Goal: Use online tool/utility: Utilize a website feature to perform a specific function

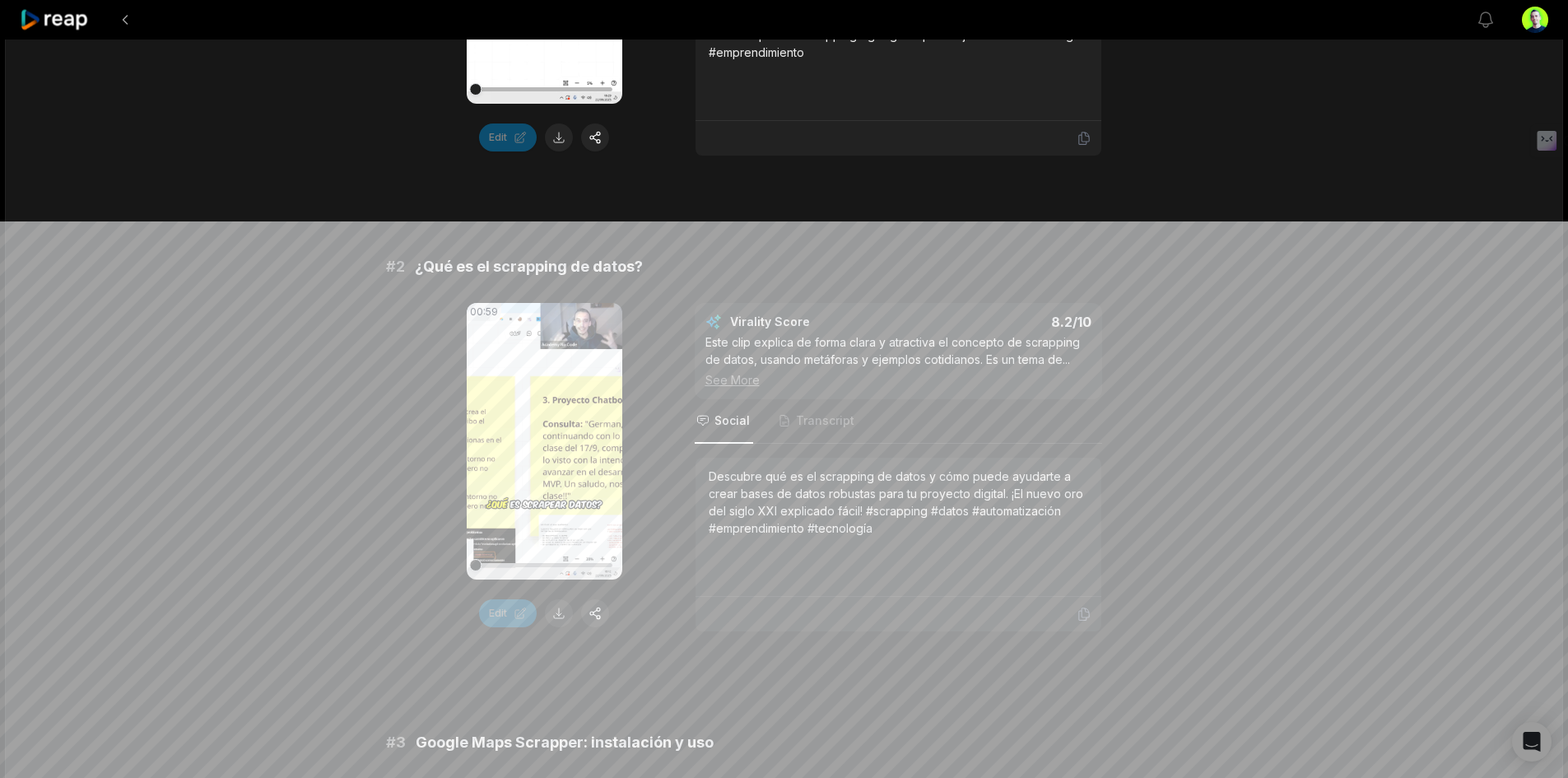
scroll to position [153, 0]
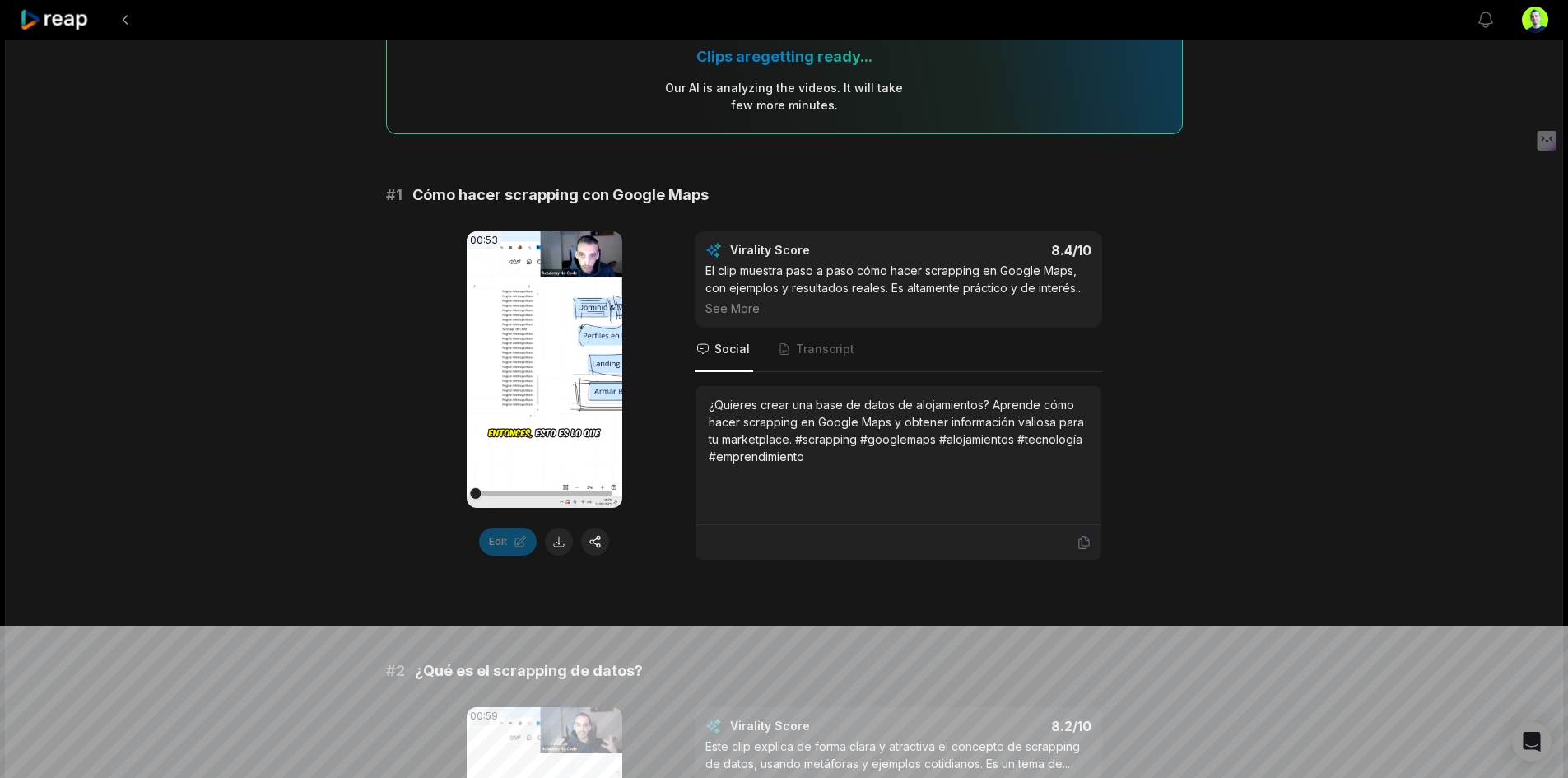
click at [557, 330] on video "Your browser does not support mp4 format." at bounding box center [544, 369] width 156 height 276
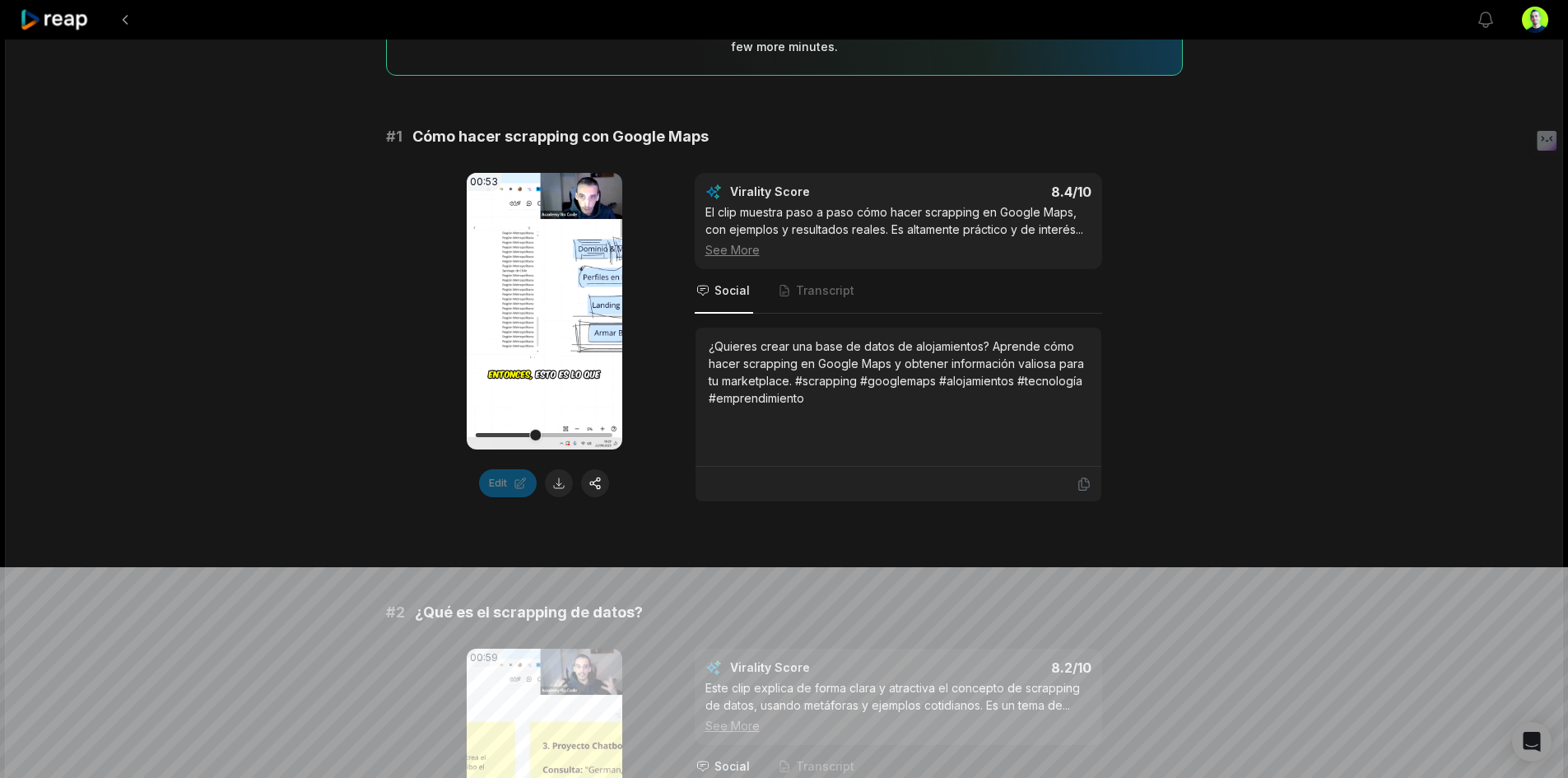
scroll to position [329, 0]
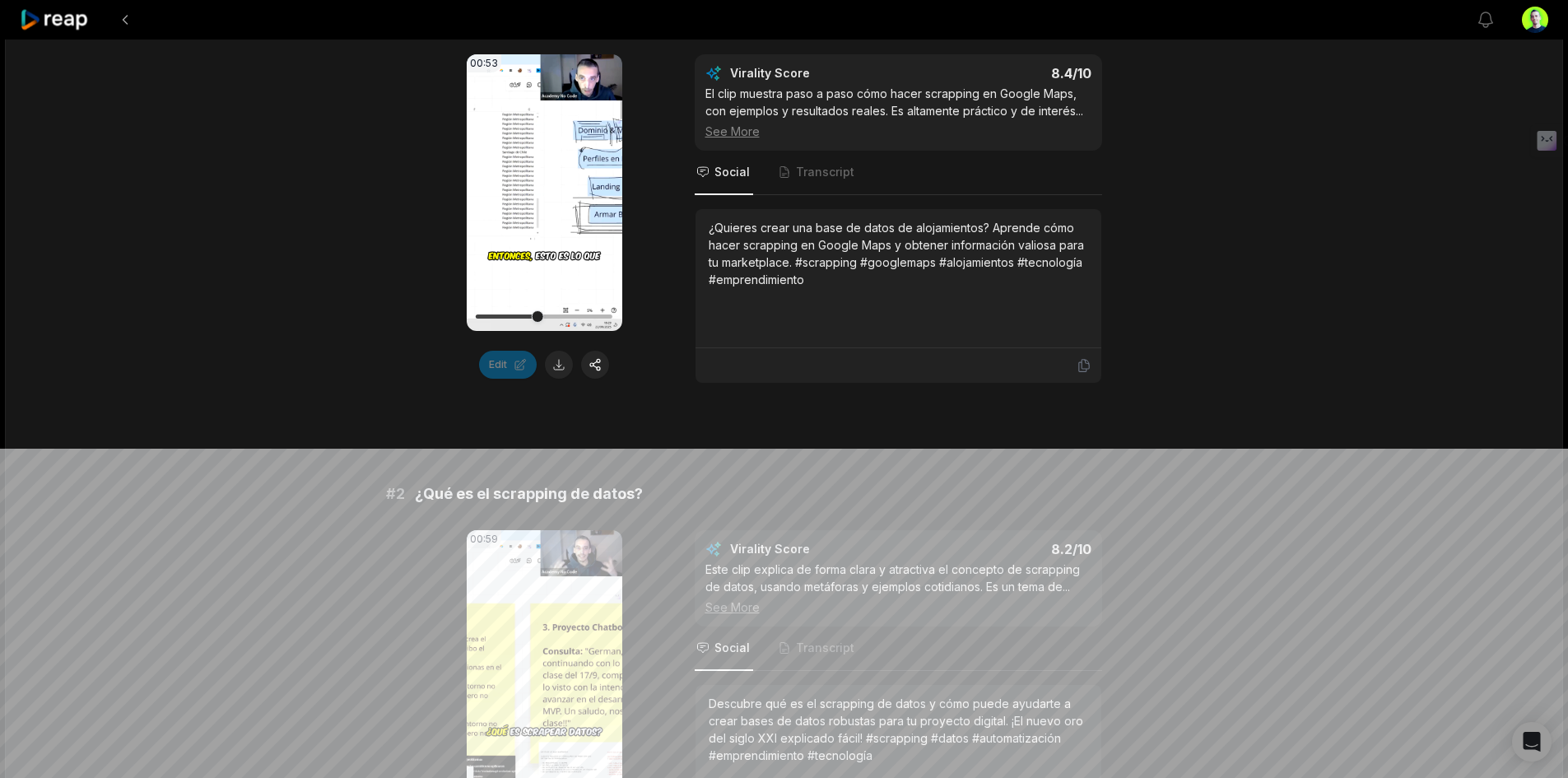
click at [510, 233] on video "Your browser does not support mp4 format." at bounding box center [544, 192] width 156 height 276
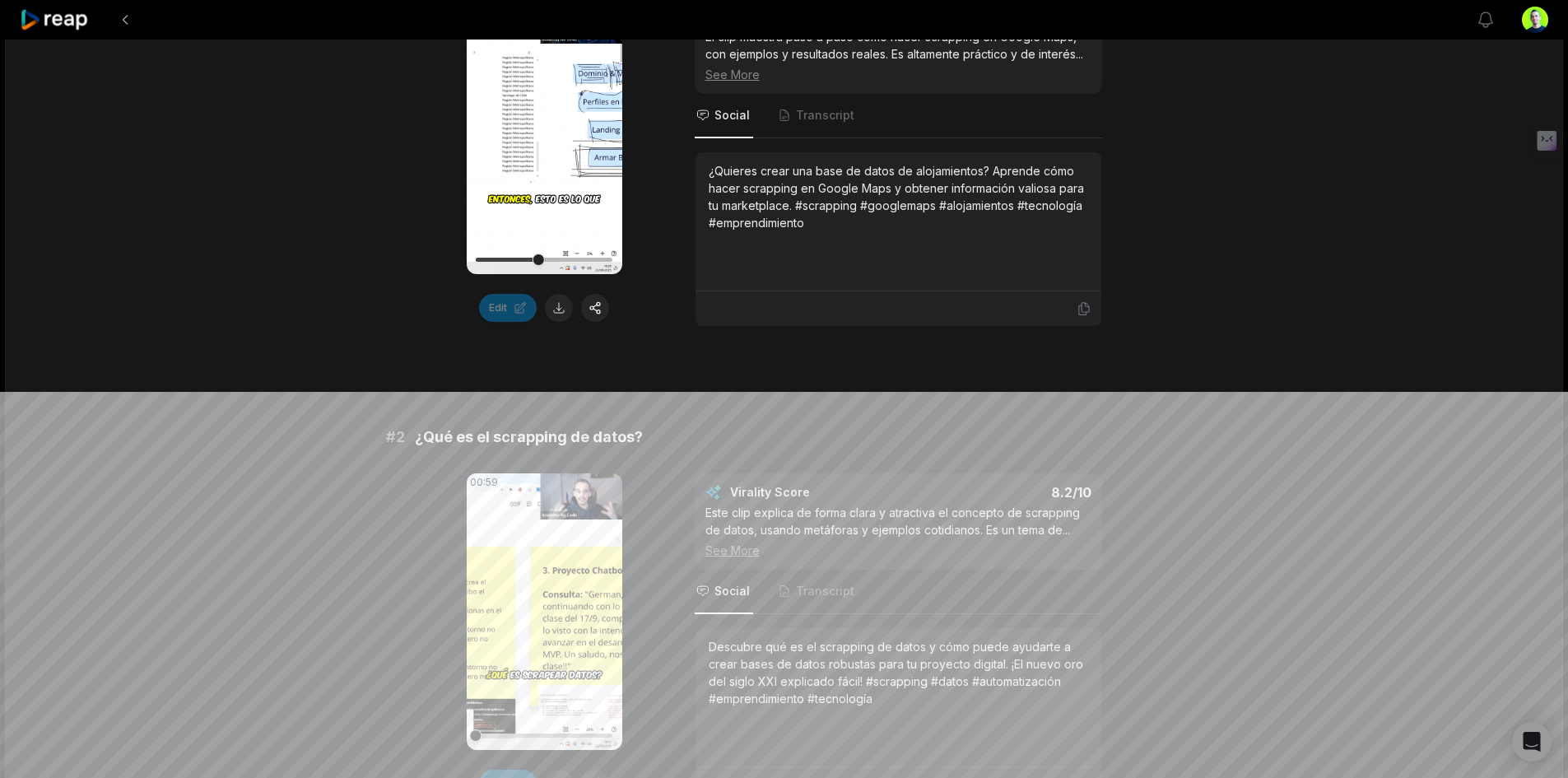
scroll to position [0, 0]
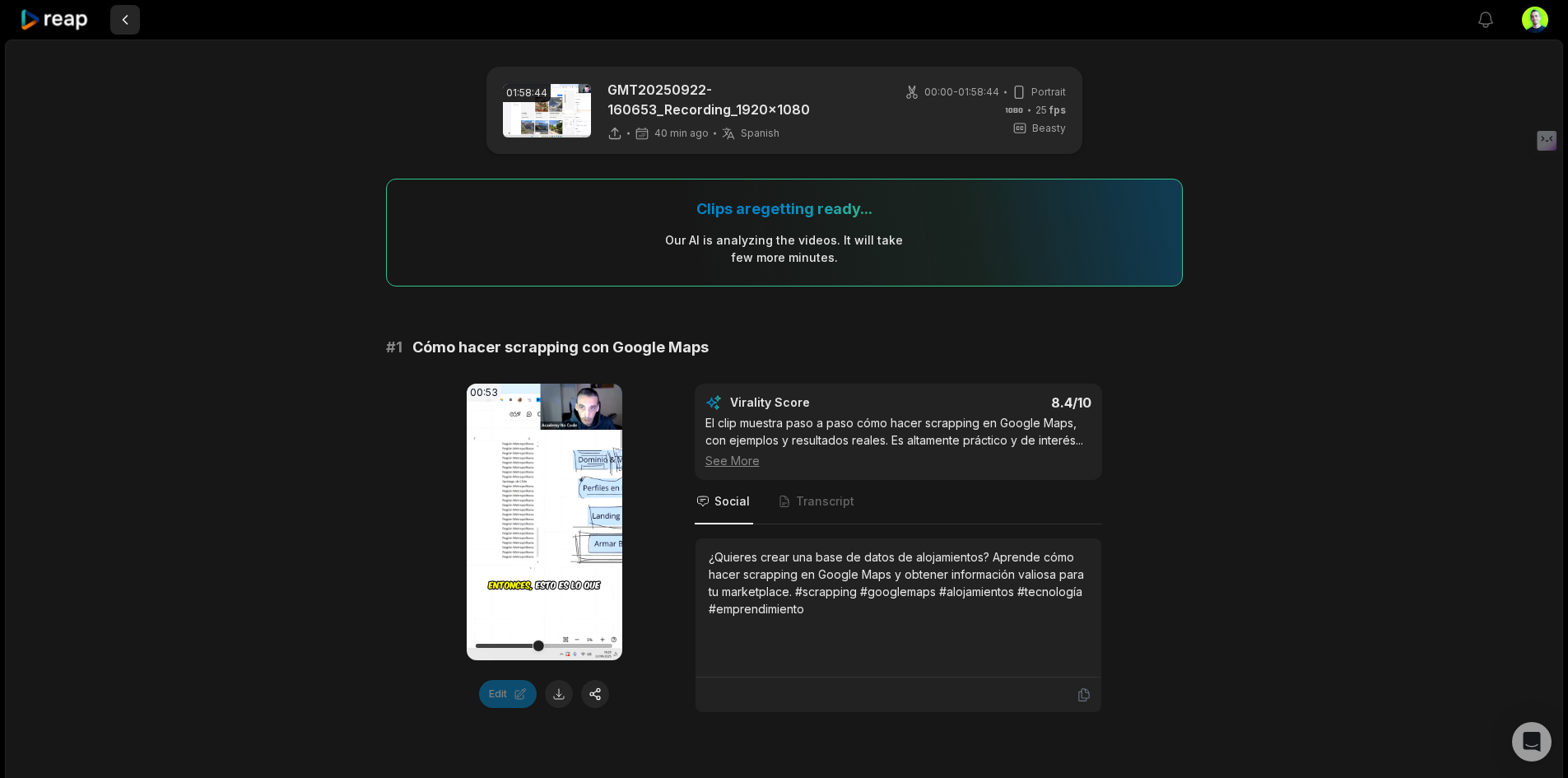
click at [129, 23] on button at bounding box center [124, 19] width 29 height 29
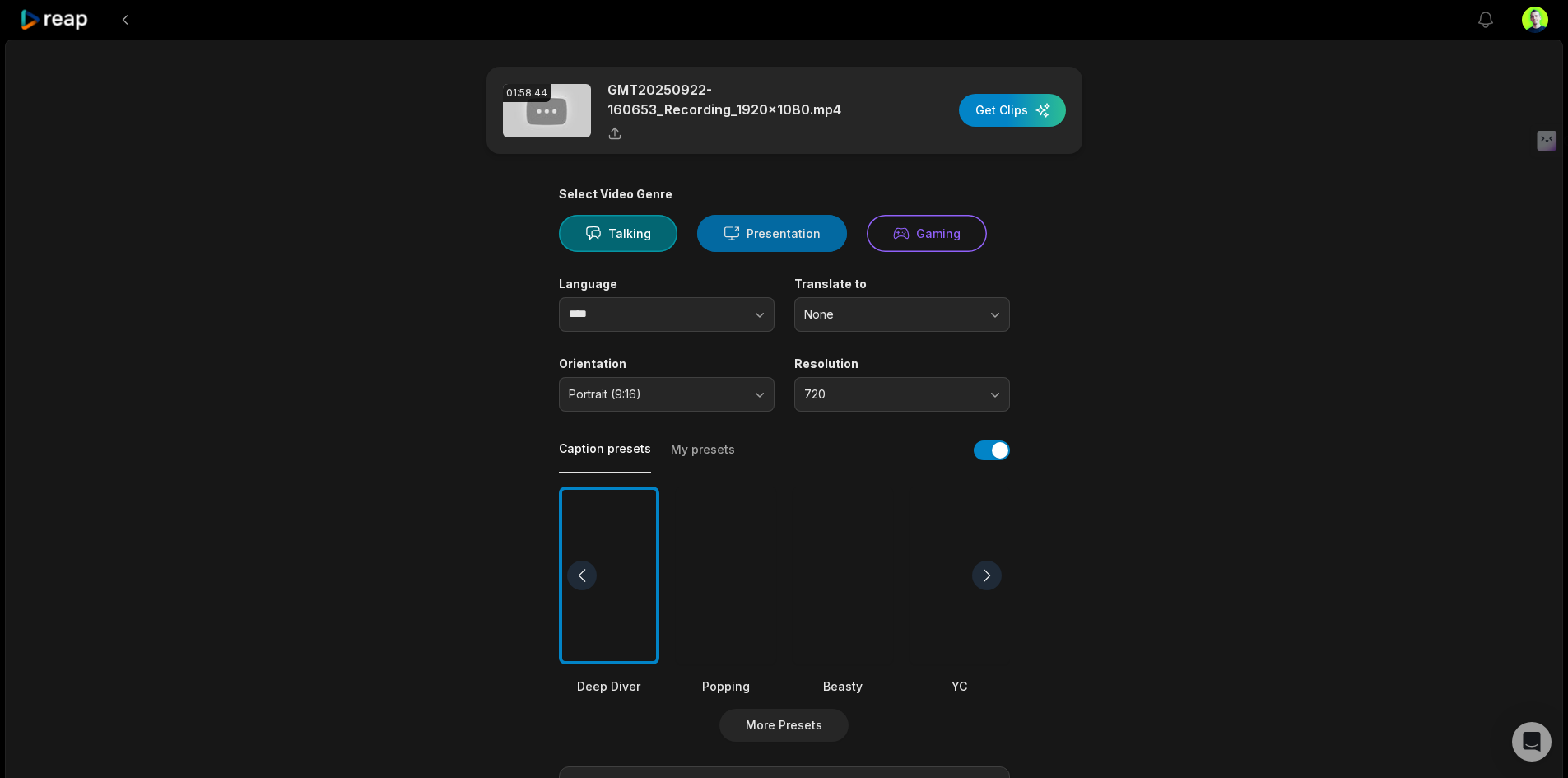
click at [767, 238] on button "Presentation" at bounding box center [772, 233] width 150 height 37
click at [632, 230] on button "Talking" at bounding box center [619, 233] width 119 height 37
click at [782, 723] on button "More Presets" at bounding box center [784, 725] width 129 height 33
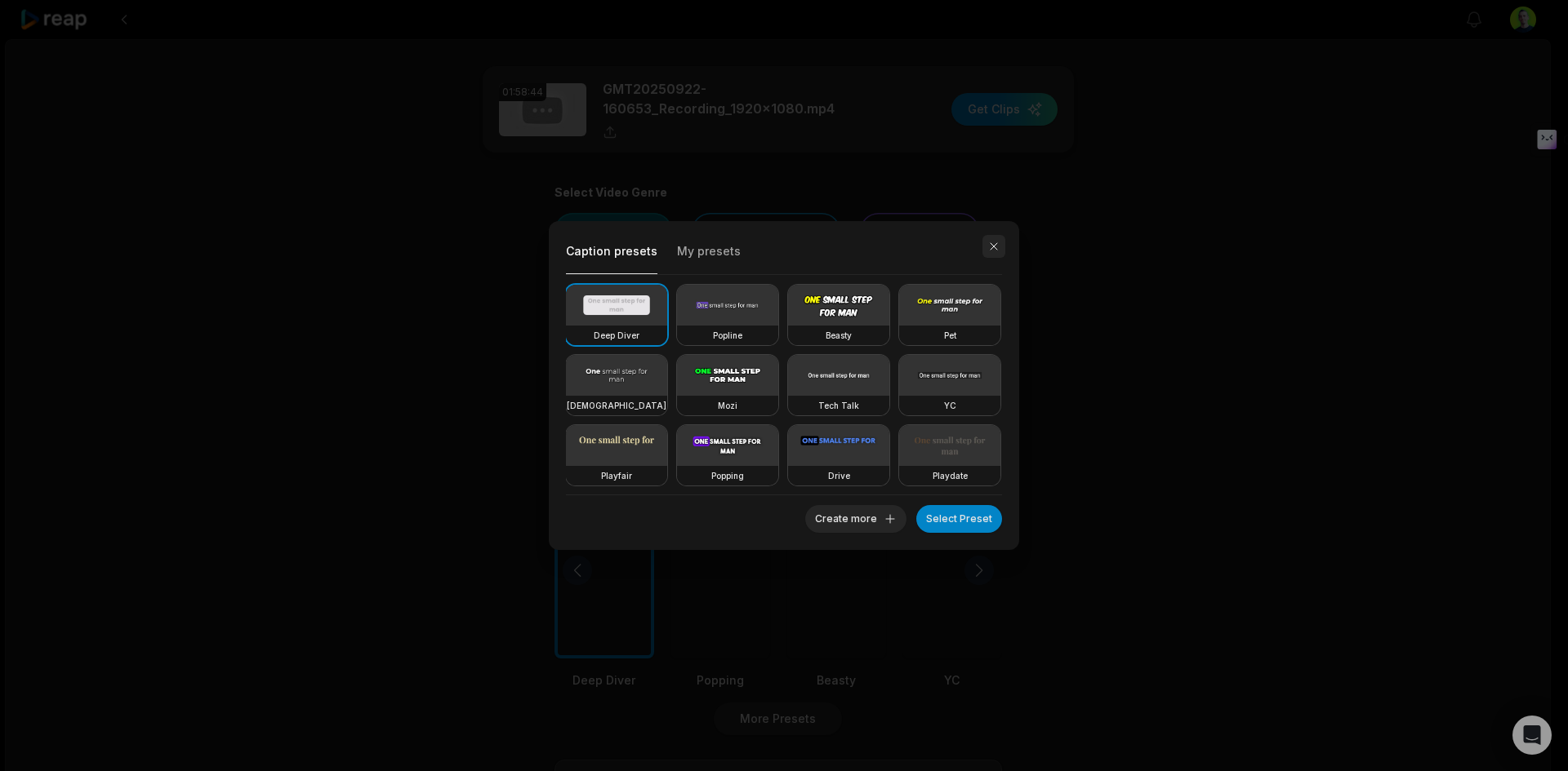
click at [995, 255] on button "button" at bounding box center [993, 246] width 22 height 22
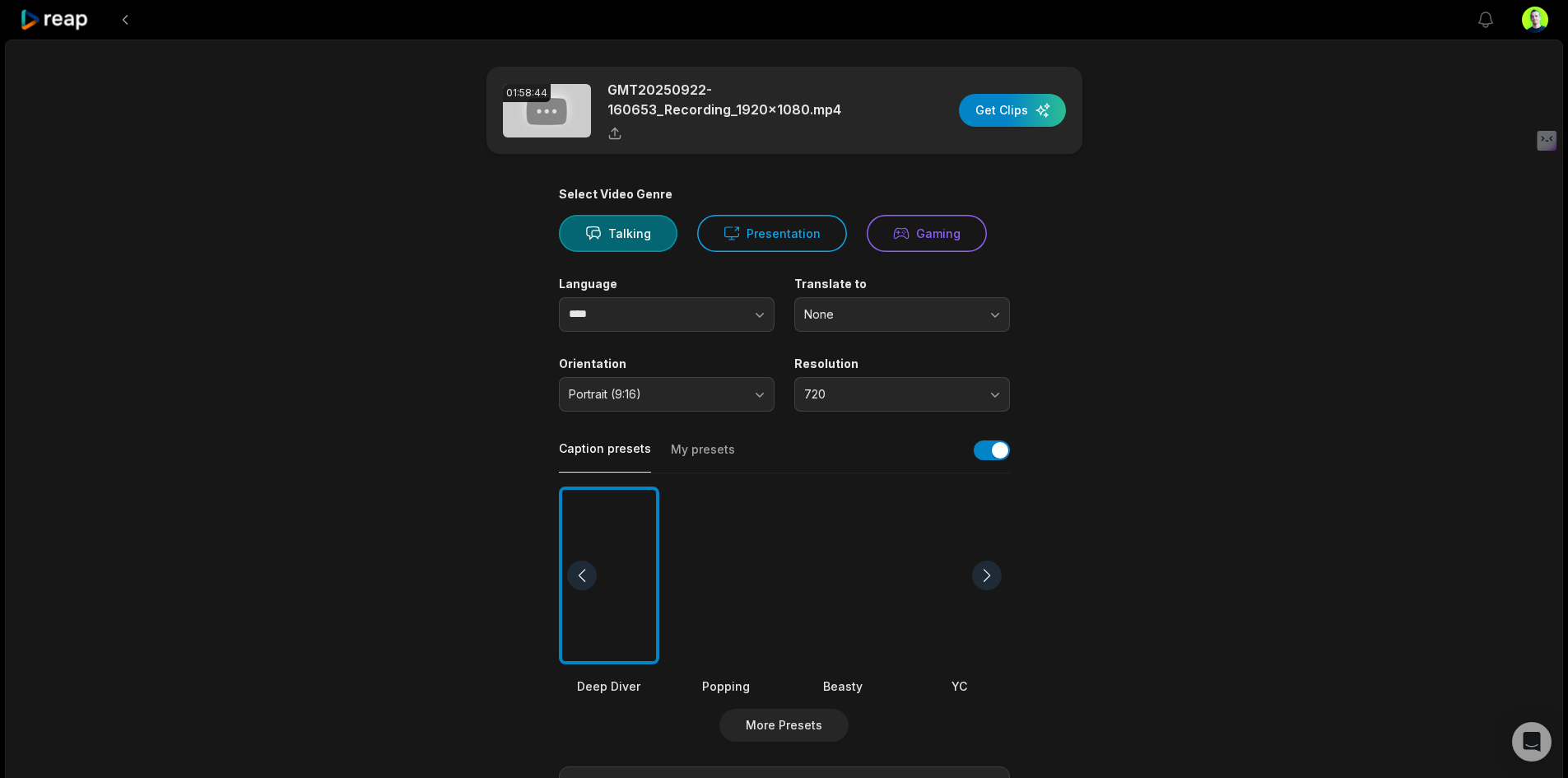
click at [997, 250] on button "button" at bounding box center [985, 256] width 23 height 23
click at [808, 247] on button "Presentation" at bounding box center [772, 233] width 150 height 37
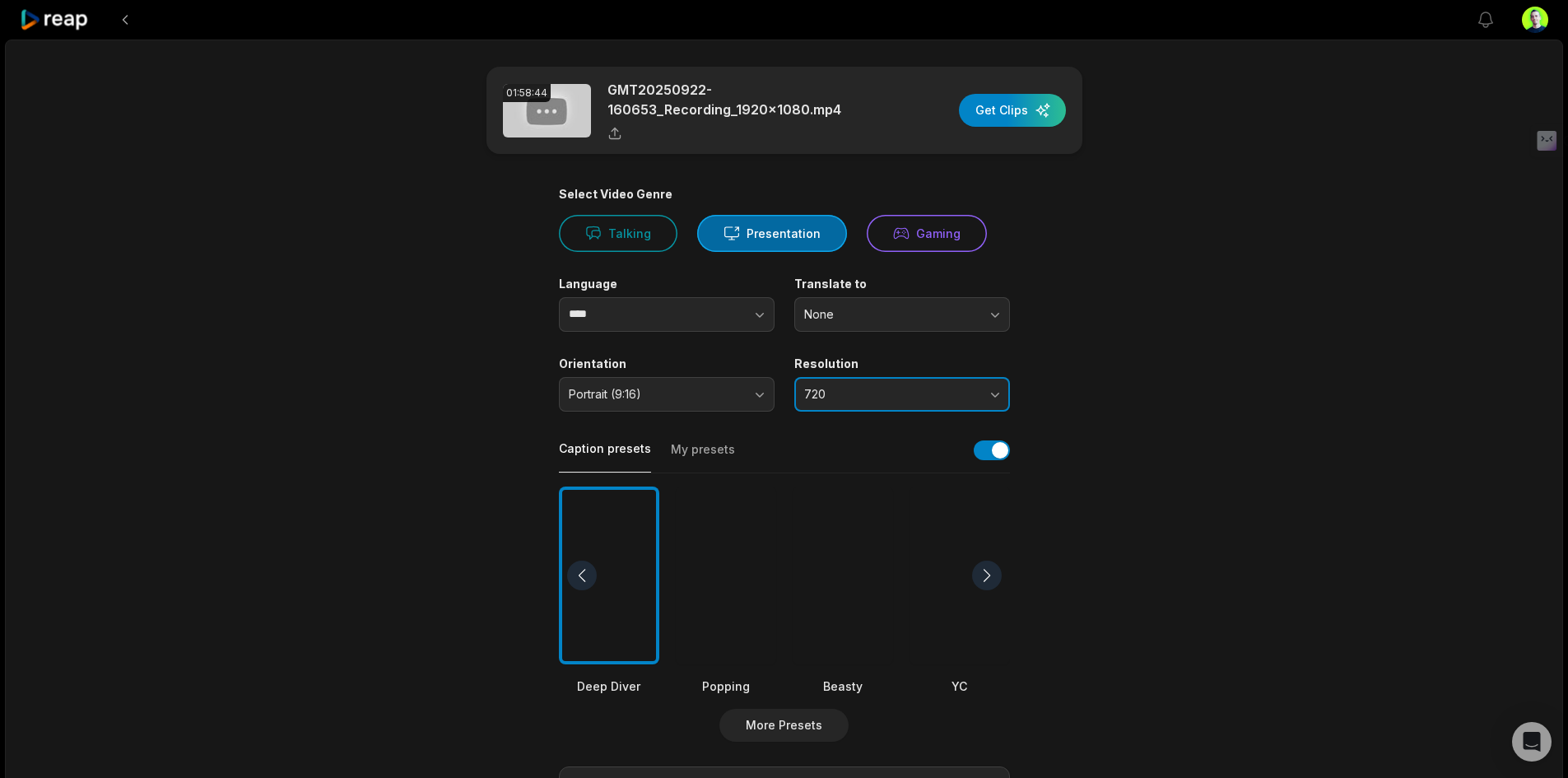
click at [944, 392] on span "720" at bounding box center [890, 394] width 173 height 15
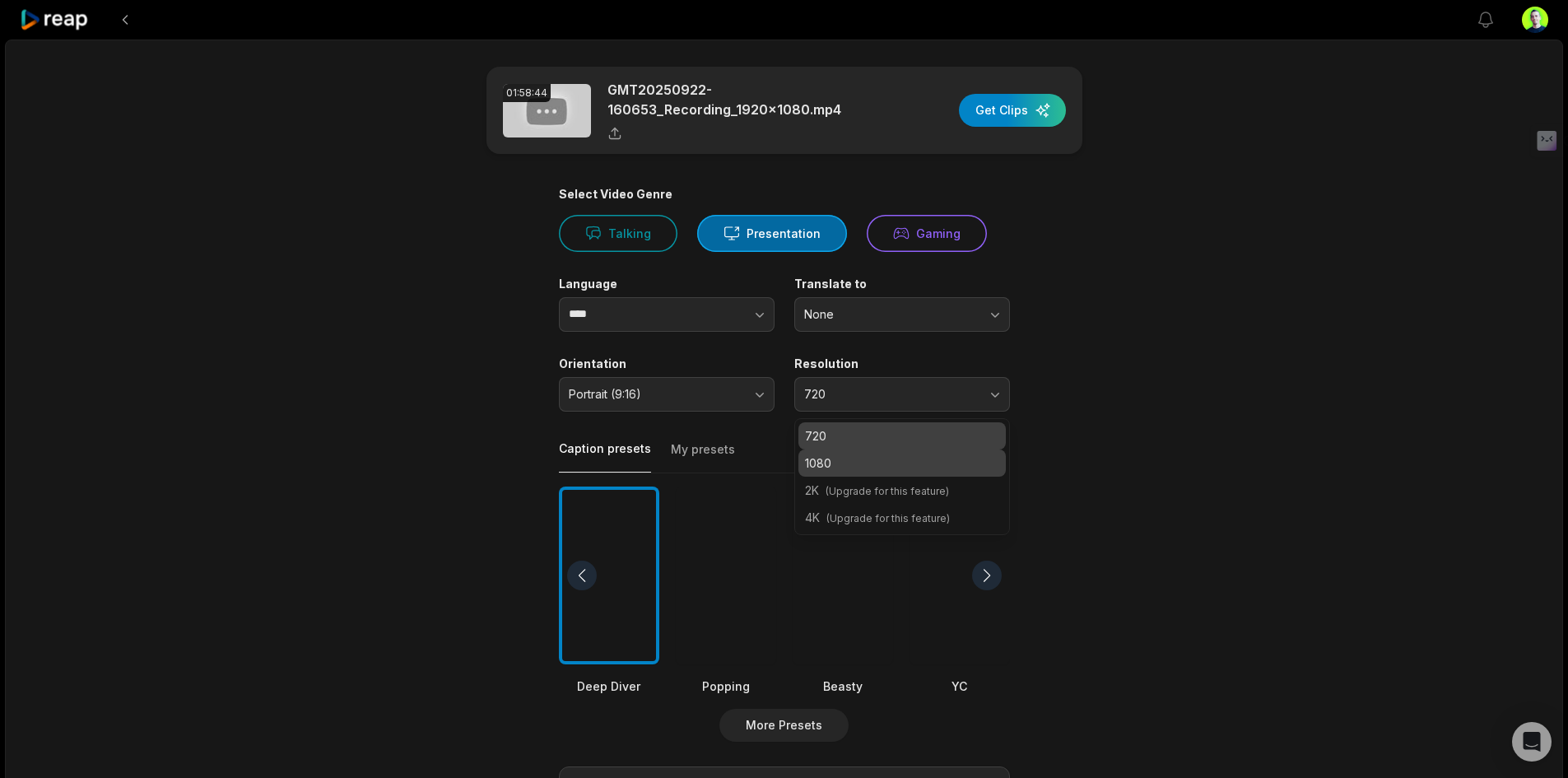
click at [888, 468] on p "1080" at bounding box center [902, 463] width 194 height 17
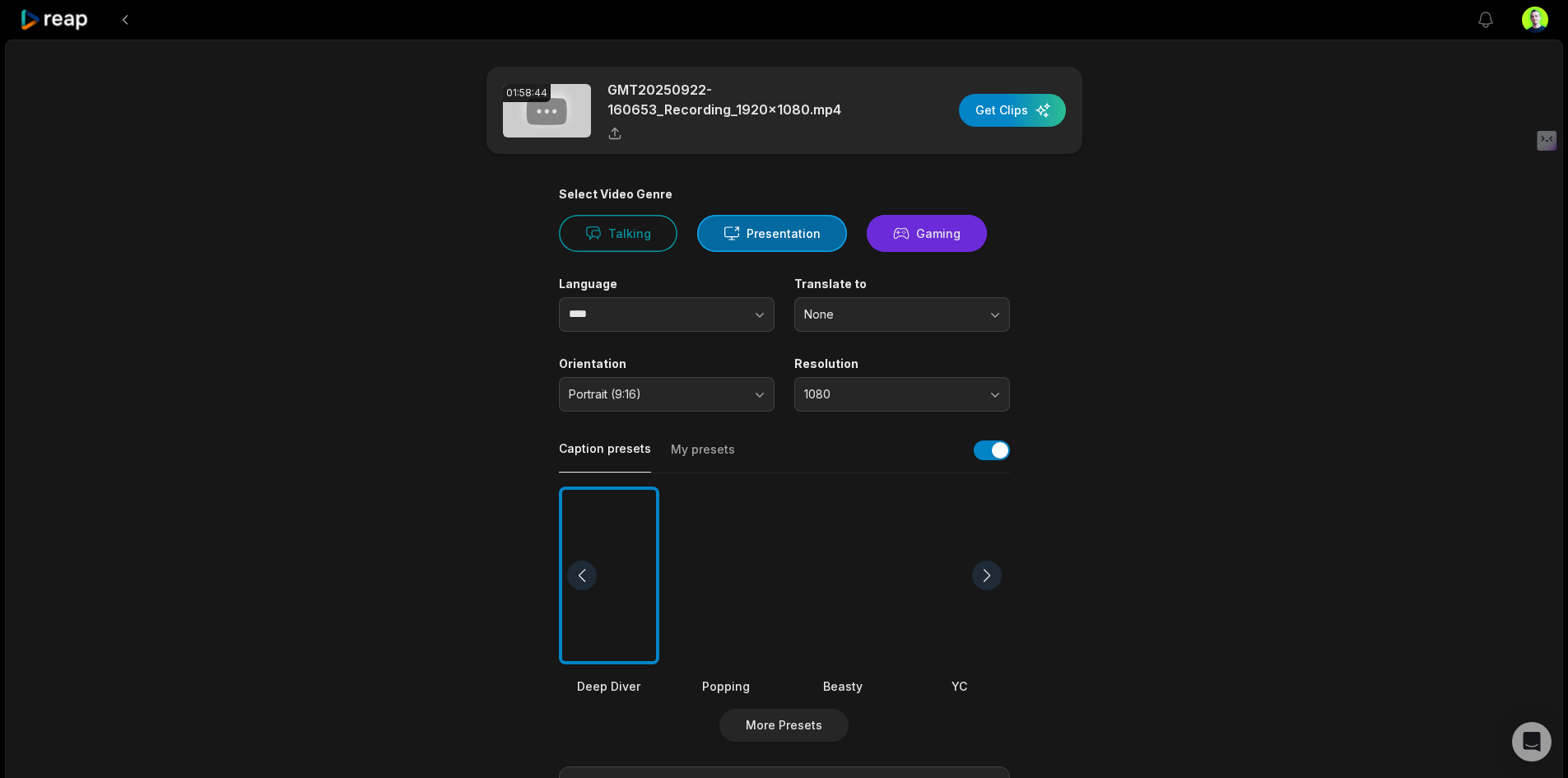
click at [932, 247] on button "Gaming" at bounding box center [926, 233] width 120 height 37
click at [751, 233] on button "Presentation" at bounding box center [772, 233] width 150 height 37
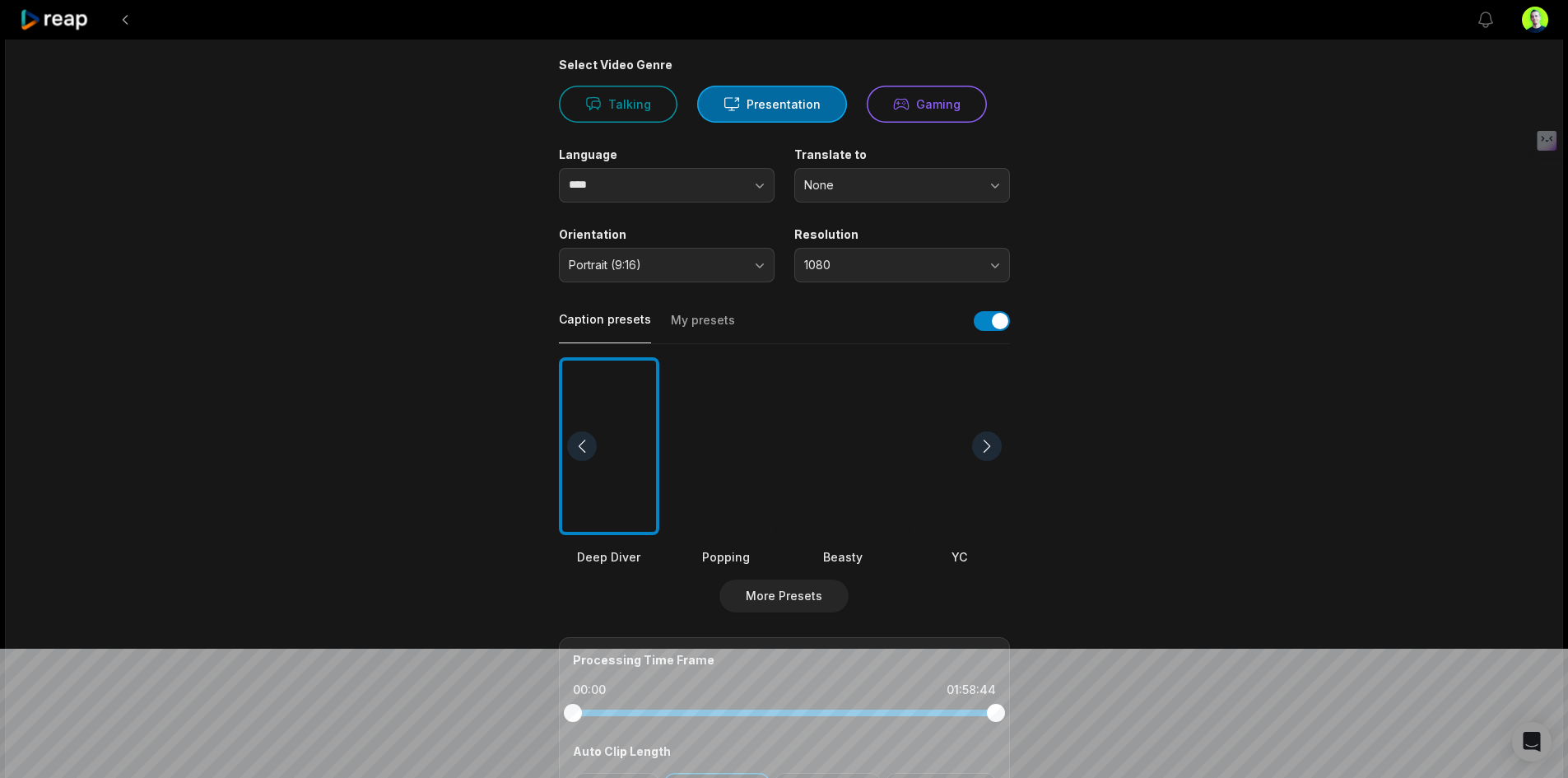
scroll to position [165, 0]
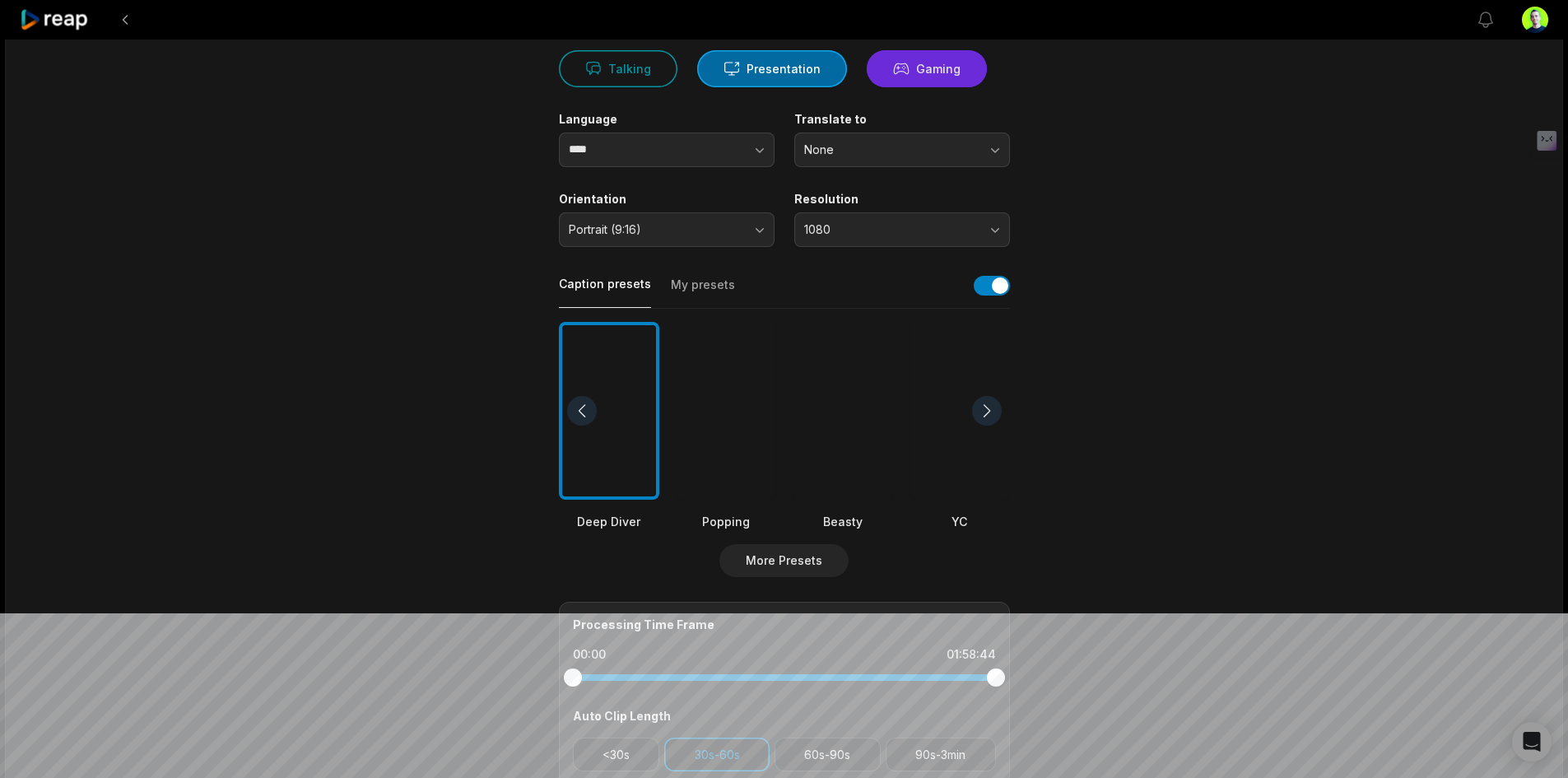
click at [936, 54] on button "Gaming" at bounding box center [926, 68] width 120 height 37
click at [752, 78] on button "Presentation" at bounding box center [772, 68] width 150 height 37
click at [728, 224] on span "Portrait (9:16)" at bounding box center [654, 230] width 173 height 15
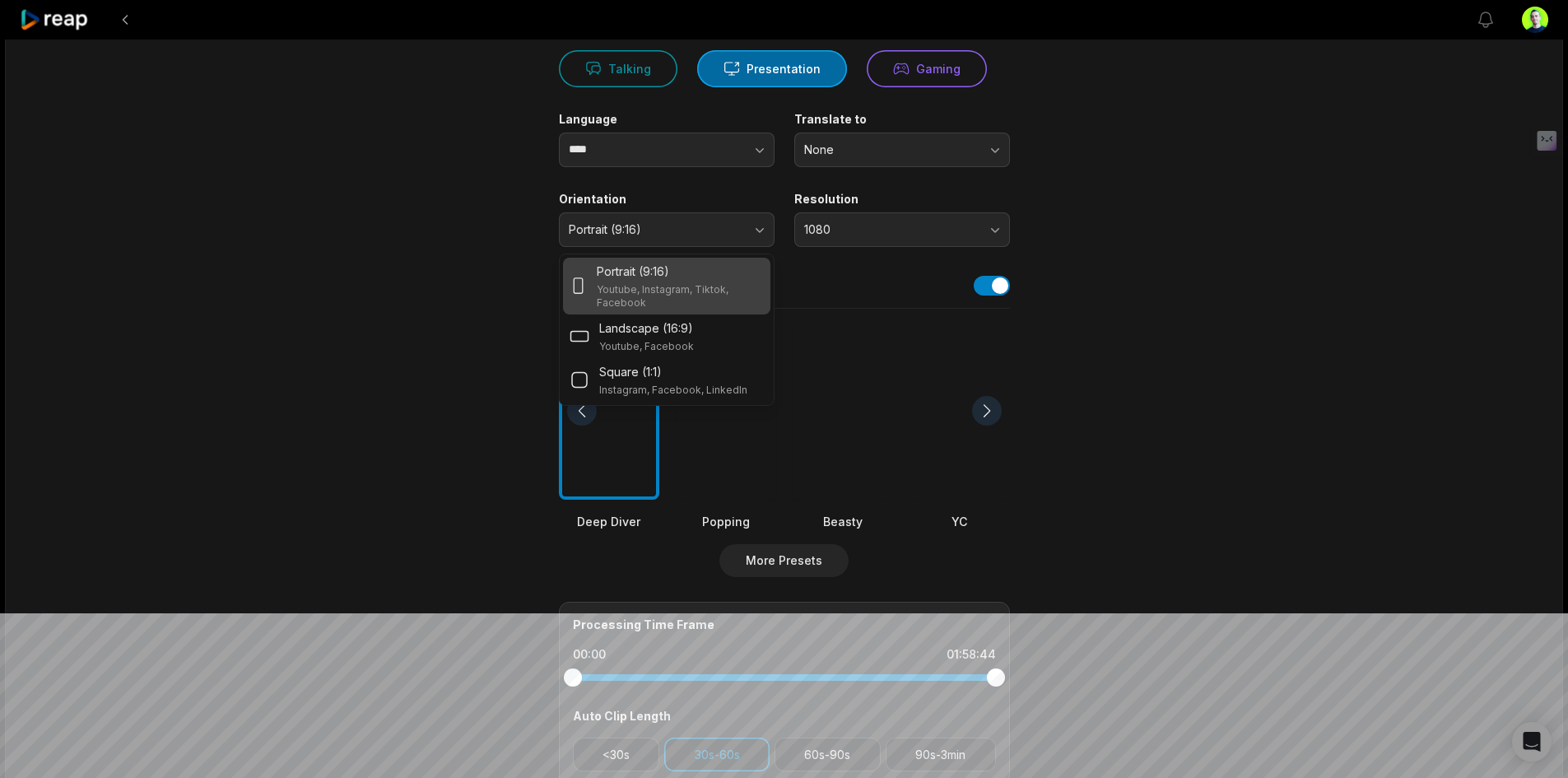
click at [702, 289] on p "Youtube, Instagram, Tiktok, Facebook" at bounding box center [680, 296] width 166 height 26
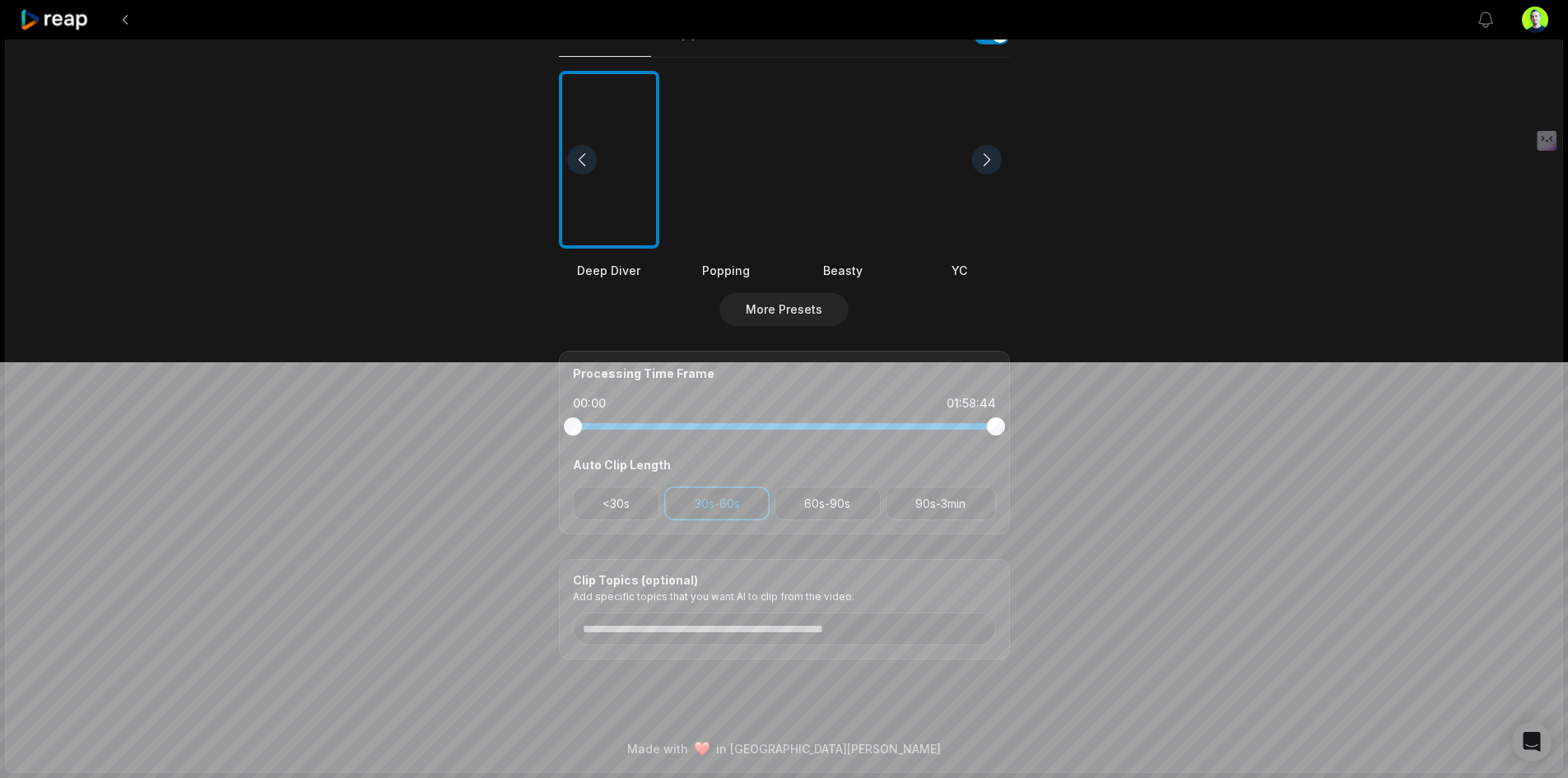
scroll to position [0, 0]
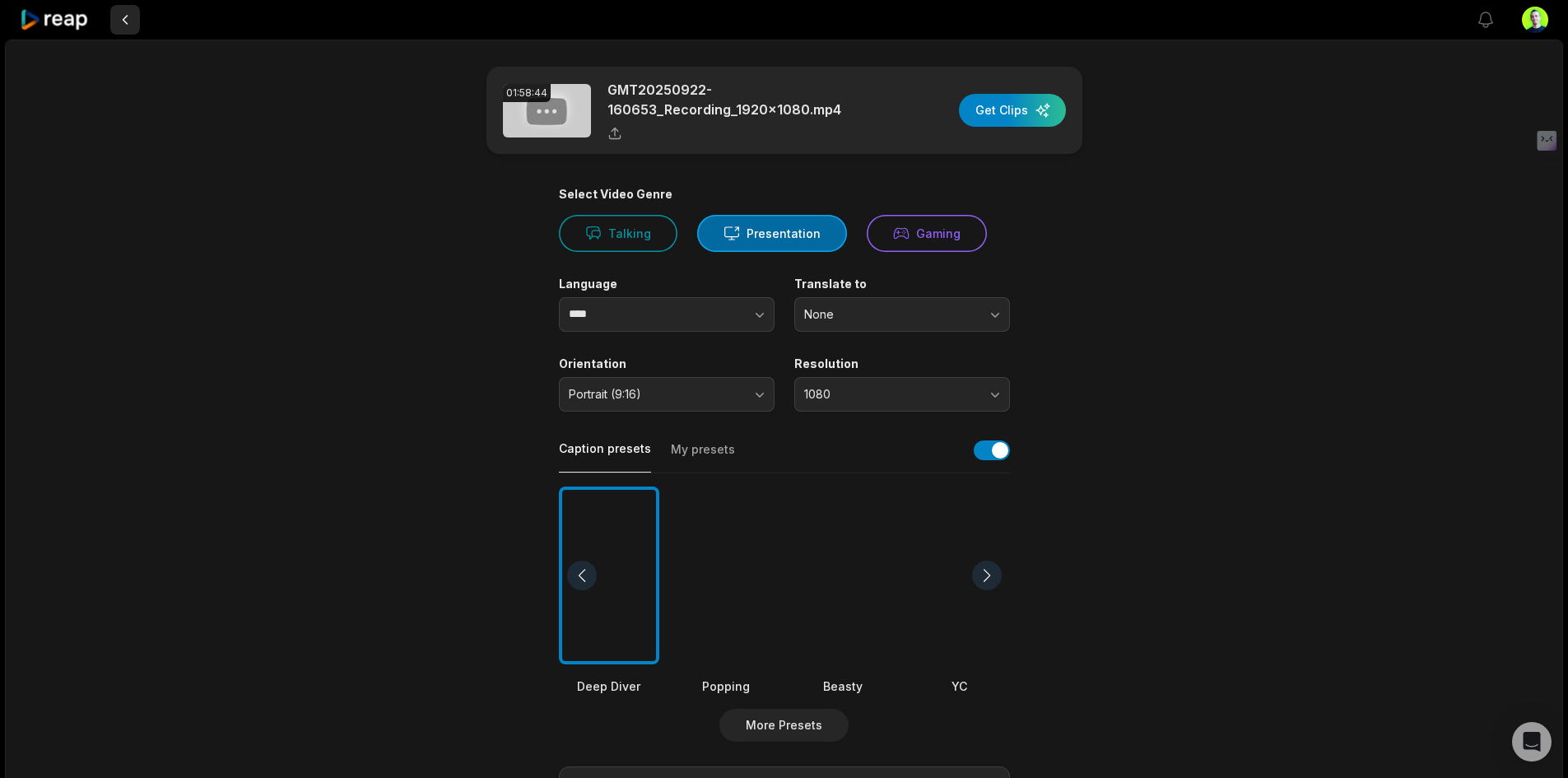
click at [130, 14] on button at bounding box center [124, 19] width 29 height 29
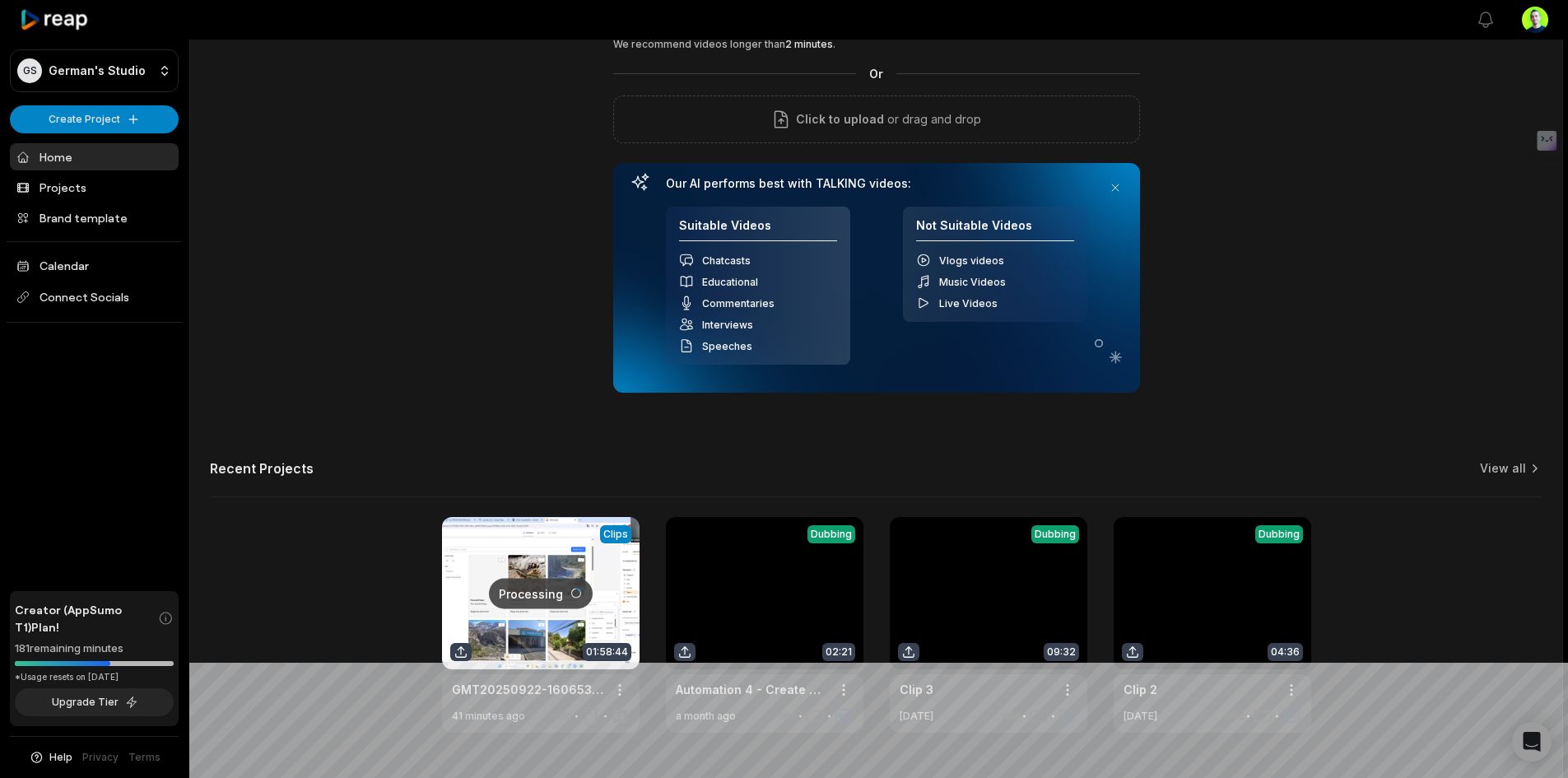
scroll to position [156, 0]
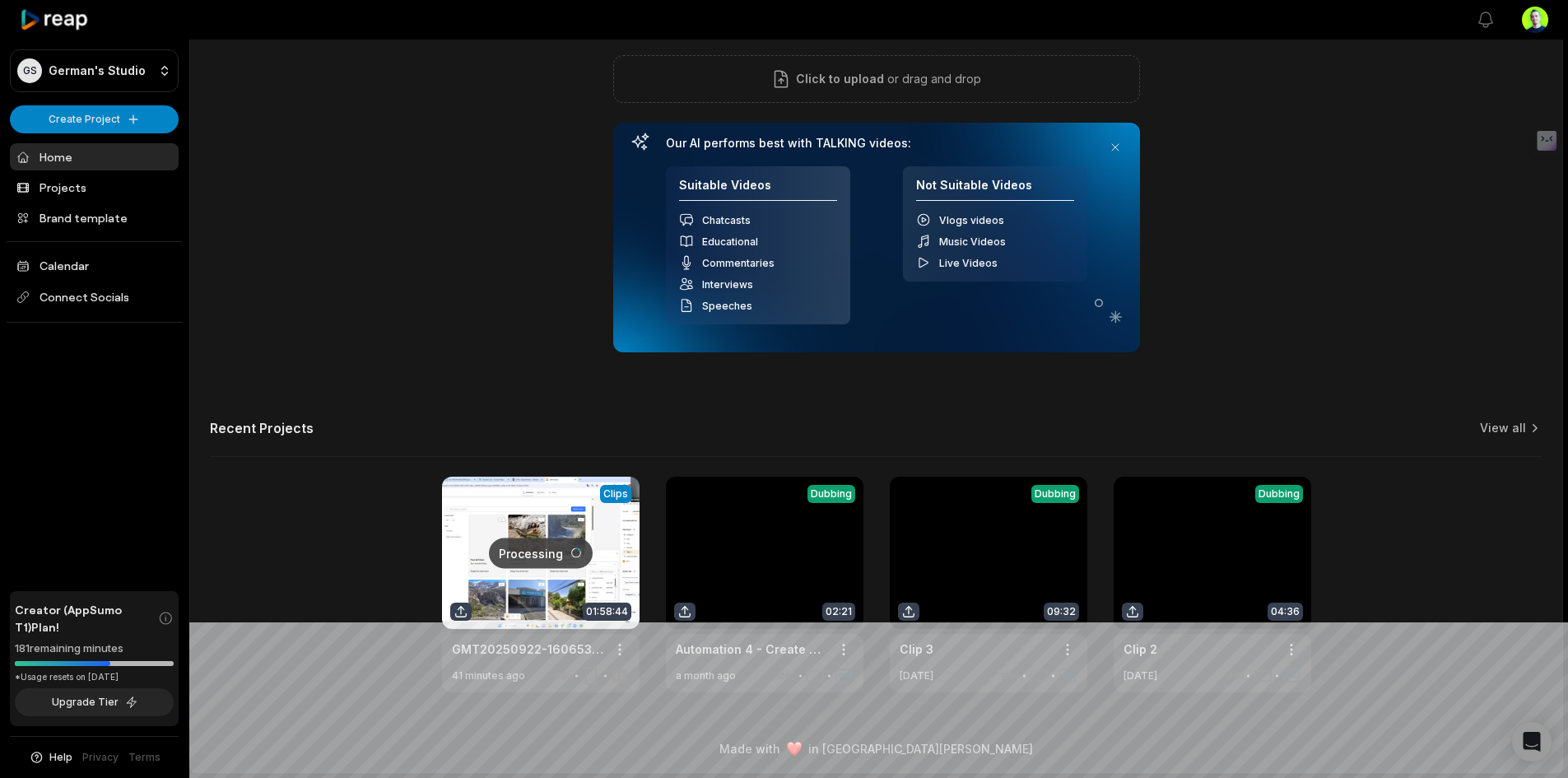
click at [529, 535] on link at bounding box center [541, 585] width 198 height 216
